Goal: Transaction & Acquisition: Purchase product/service

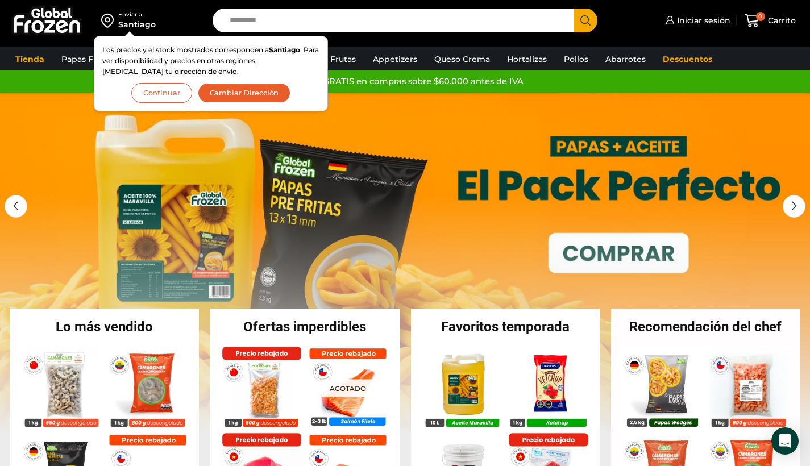
click at [164, 92] on button "Continuar" at bounding box center [161, 93] width 61 height 20
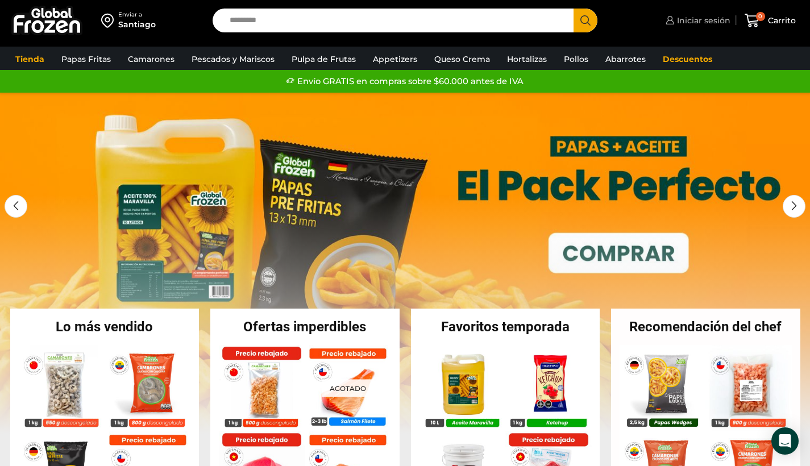
click at [690, 20] on span "Iniciar sesión" at bounding box center [702, 20] width 56 height 11
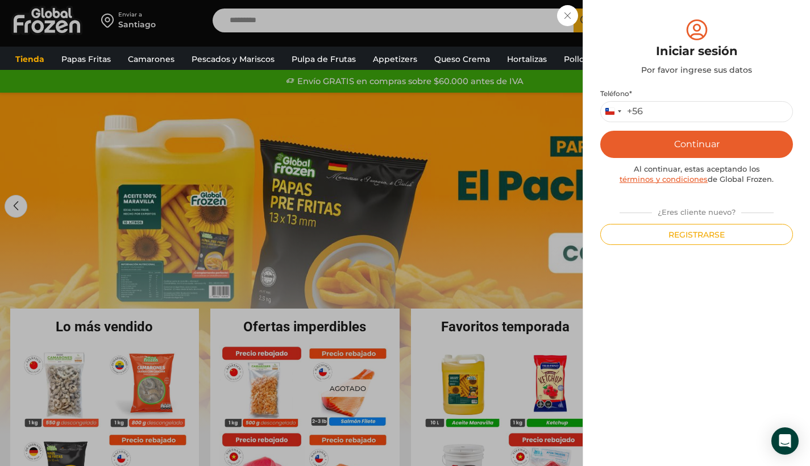
click at [646, 237] on button "Registrarse" at bounding box center [696, 234] width 193 height 21
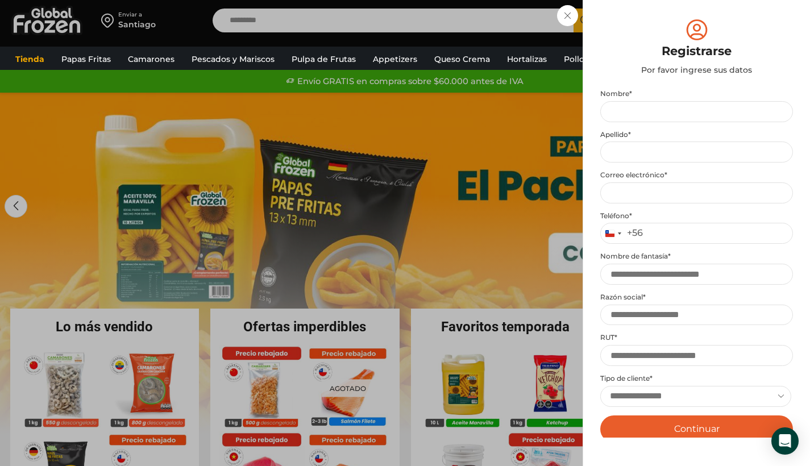
click at [663, 16] on div "Iniciar sesión Mi cuenta Login Register Iniciar sesión Por favor ingrese sus da…" at bounding box center [697, 20] width 68 height 23
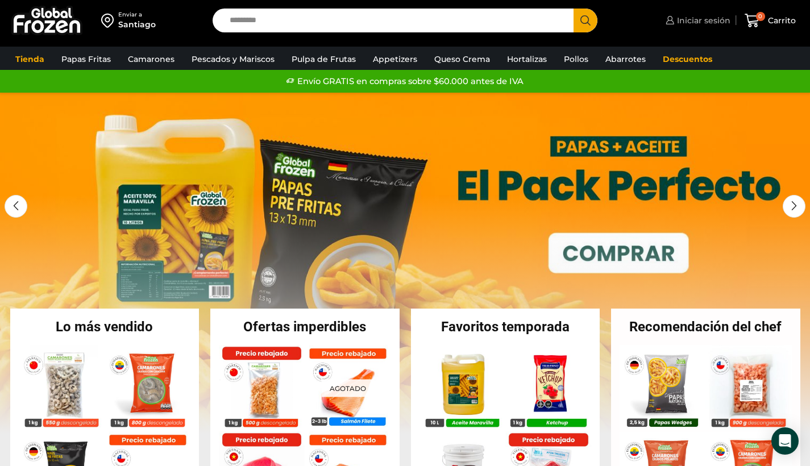
click at [700, 24] on span "Iniciar sesión" at bounding box center [702, 20] width 56 height 11
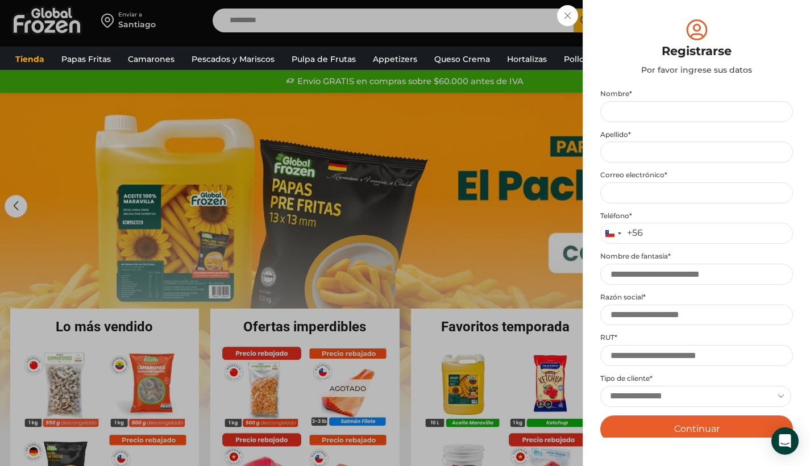
click at [663, 17] on div "Iniciar sesión Mi cuenta Login Register Iniciar sesión Por favor ingrese sus da…" at bounding box center [697, 20] width 68 height 23
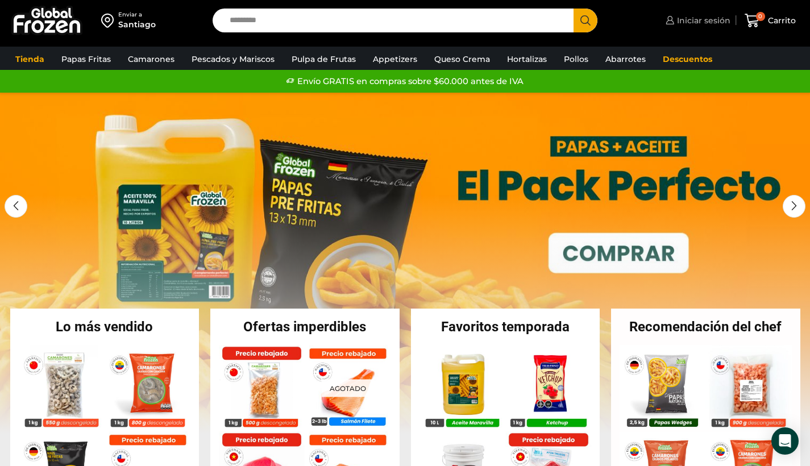
click at [680, 24] on span "Iniciar sesión" at bounding box center [702, 20] width 56 height 11
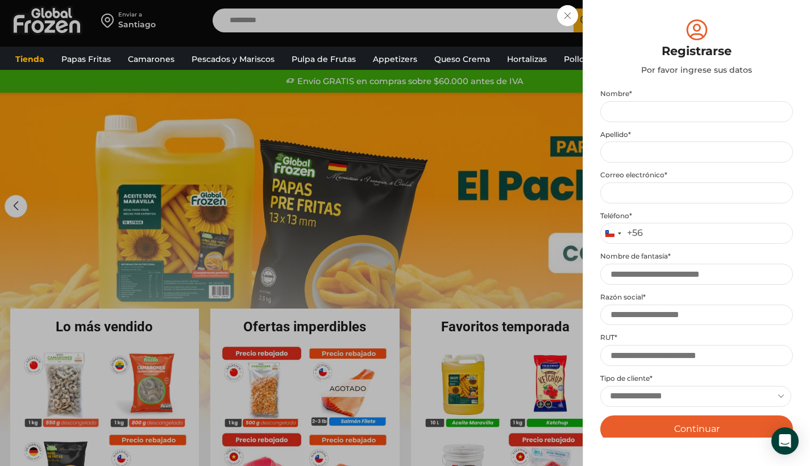
click at [663, 17] on div "Iniciar sesión Mi cuenta Login Register Iniciar sesión Por favor ingrese sus da…" at bounding box center [697, 20] width 68 height 23
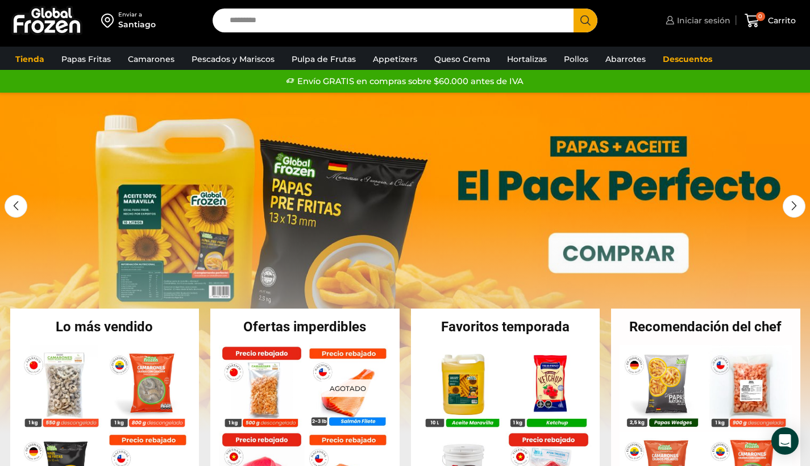
click at [698, 21] on span "Iniciar sesión" at bounding box center [702, 20] width 56 height 11
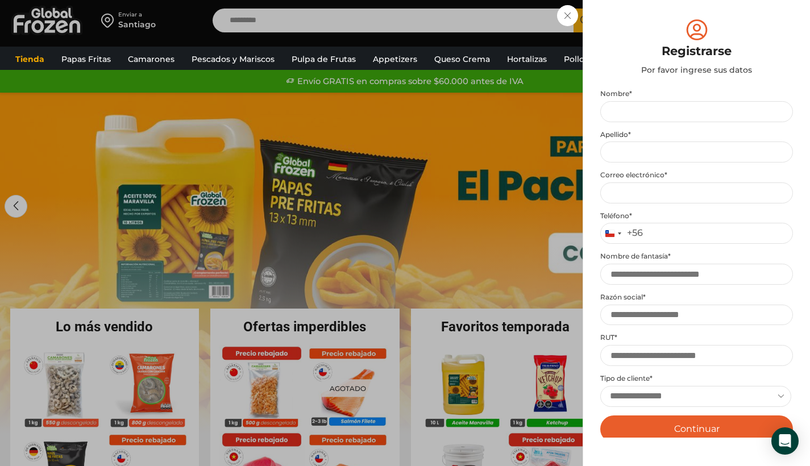
scroll to position [89, 0]
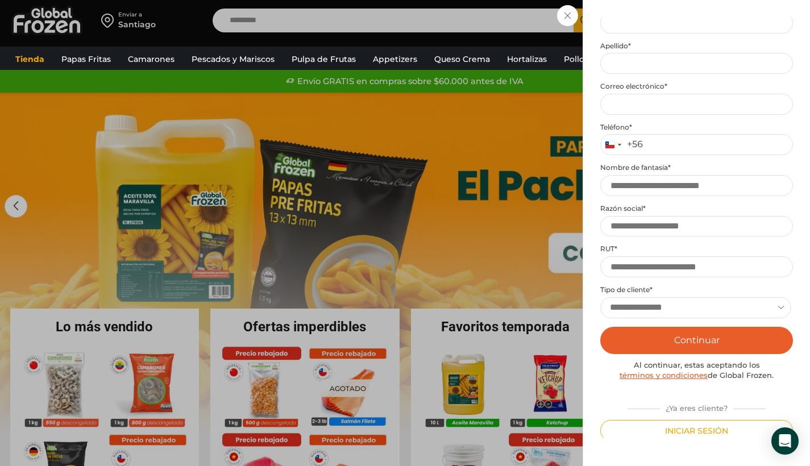
click at [663, 13] on div "Iniciar sesión Mi cuenta Login Register Iniciar sesión Por favor ingrese sus da…" at bounding box center [697, 20] width 68 height 23
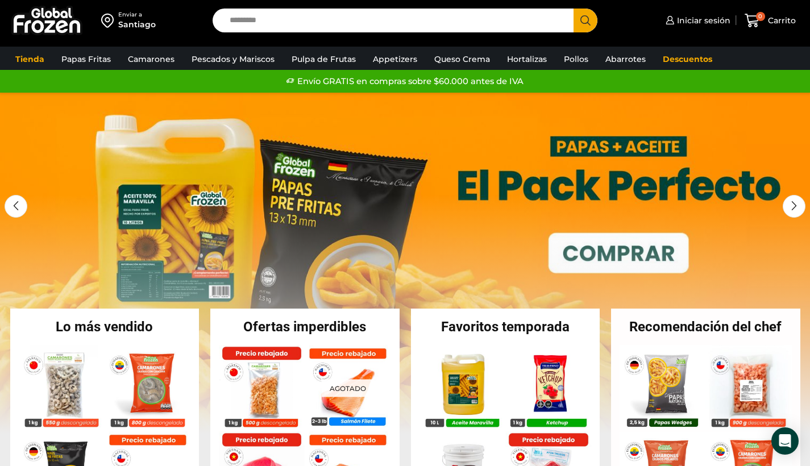
click at [348, 27] on input "Search input" at bounding box center [396, 21] width 344 height 24
click at [755, 22] on icon at bounding box center [751, 20] width 15 height 15
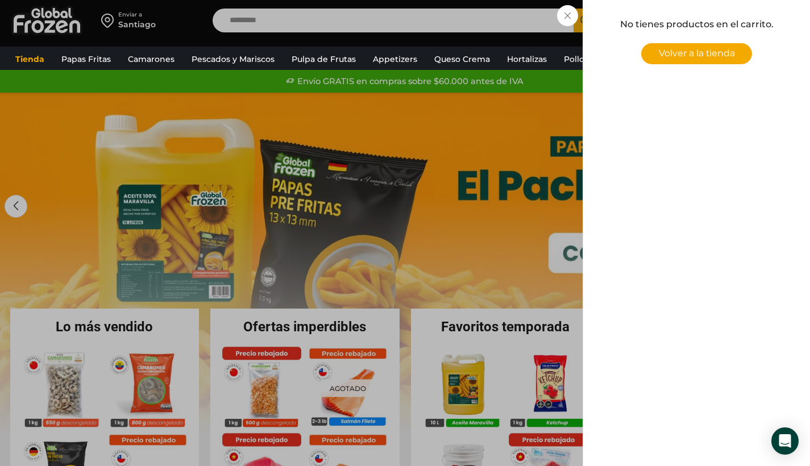
click at [741, 17] on div "0 Carrito 0 0 Shopping Cart No tienes productos en el carrito. Volver a la tien…" at bounding box center [769, 20] width 57 height 27
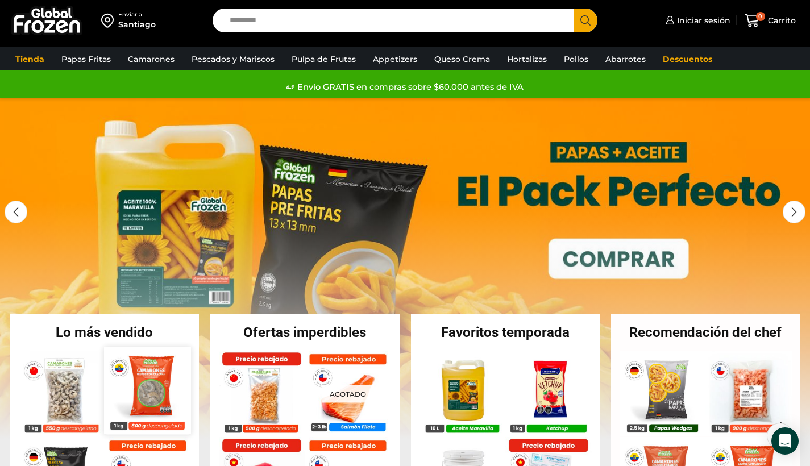
scroll to position [106, 0]
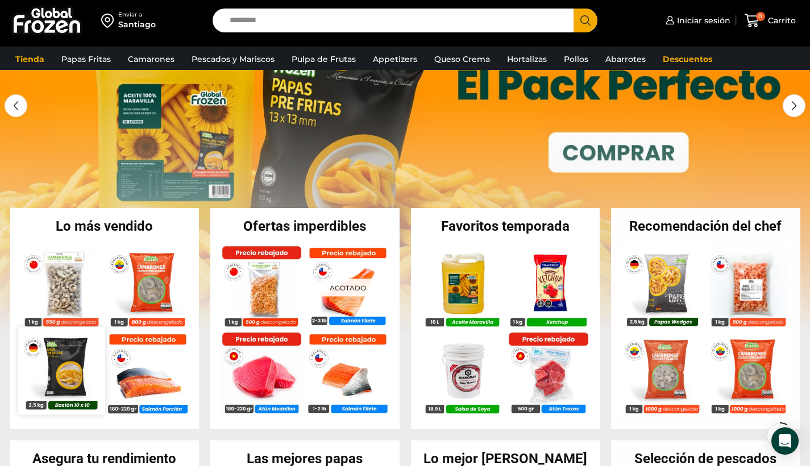
click at [73, 382] on img at bounding box center [61, 371] width 86 height 86
